Goal: Information Seeking & Learning: Learn about a topic

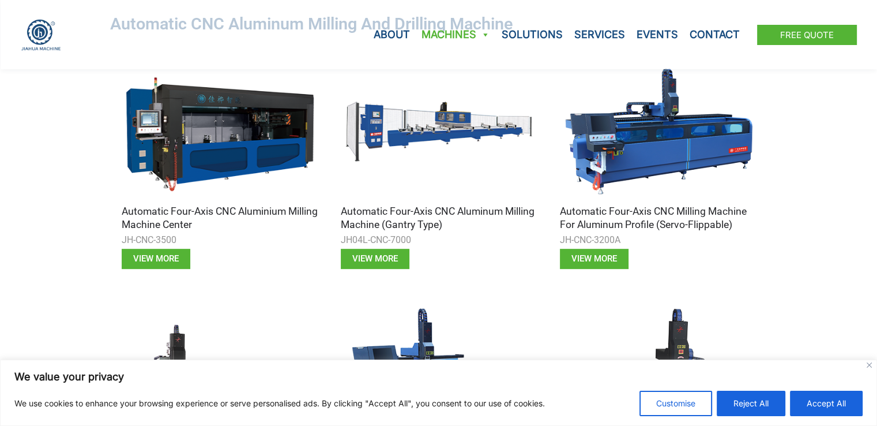
scroll to position [461, 0]
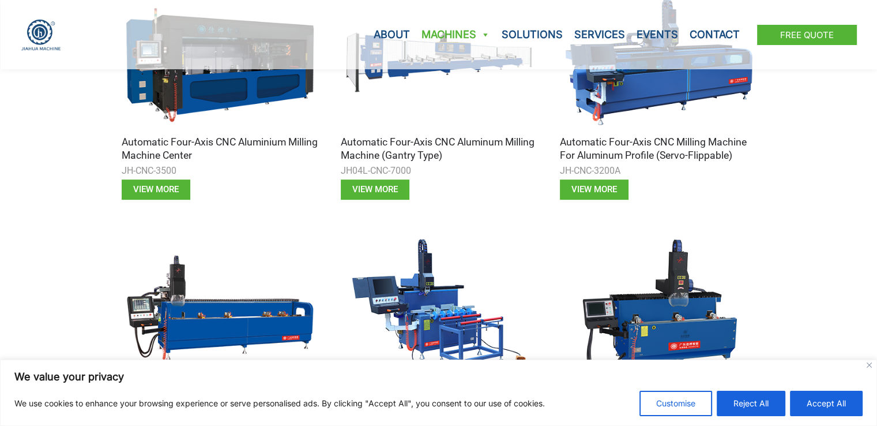
click at [437, 142] on h3 "Automatic Four-axis CNC Aluminum Milling Machine (Gantry Type)" at bounding box center [439, 149] width 196 height 27
click at [381, 183] on link "View more" at bounding box center [375, 189] width 69 height 20
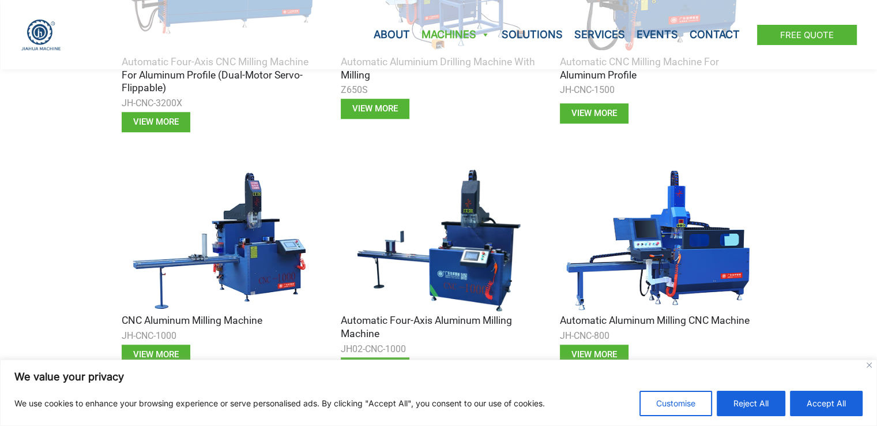
scroll to position [807, 0]
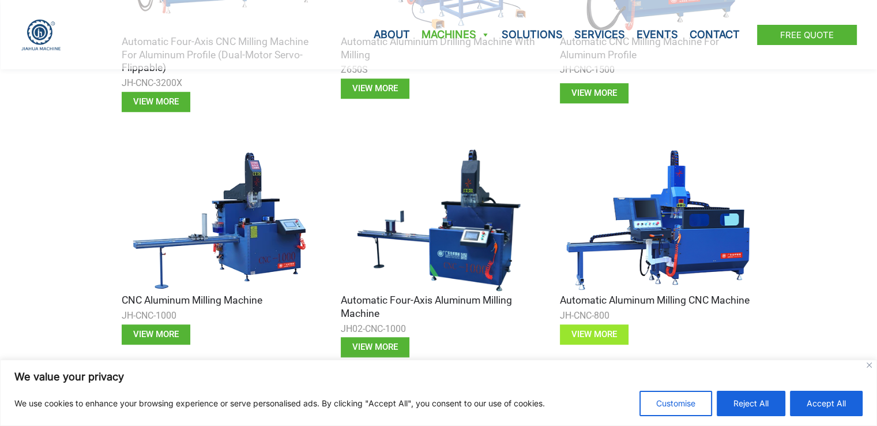
click at [598, 330] on span "view more" at bounding box center [595, 334] width 46 height 9
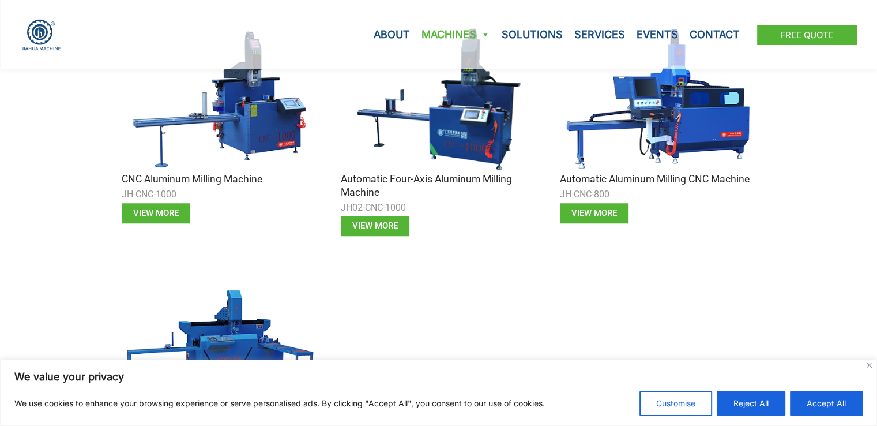
scroll to position [1096, 0]
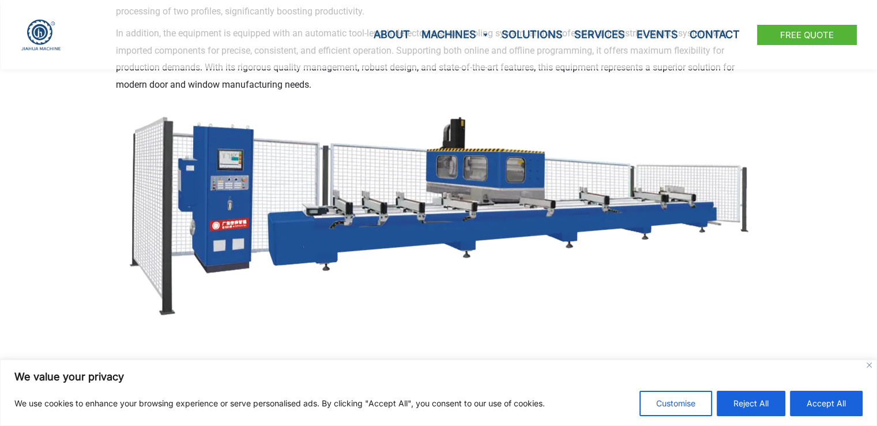
scroll to position [519, 0]
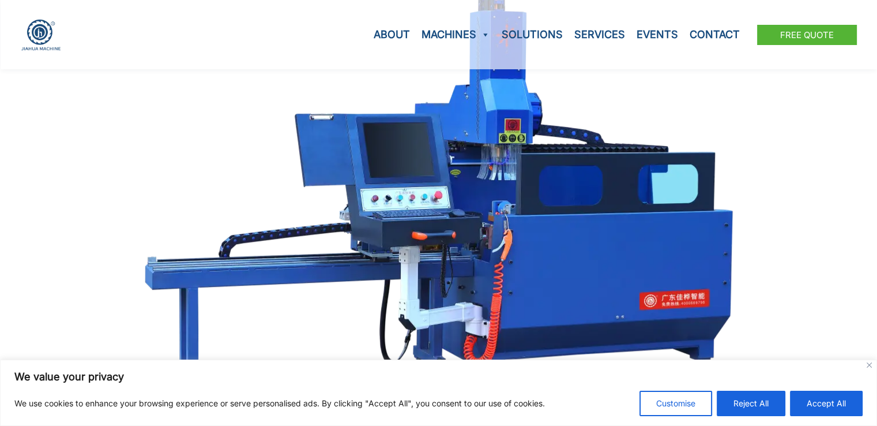
scroll to position [577, 0]
